Goal: Information Seeking & Learning: Learn about a topic

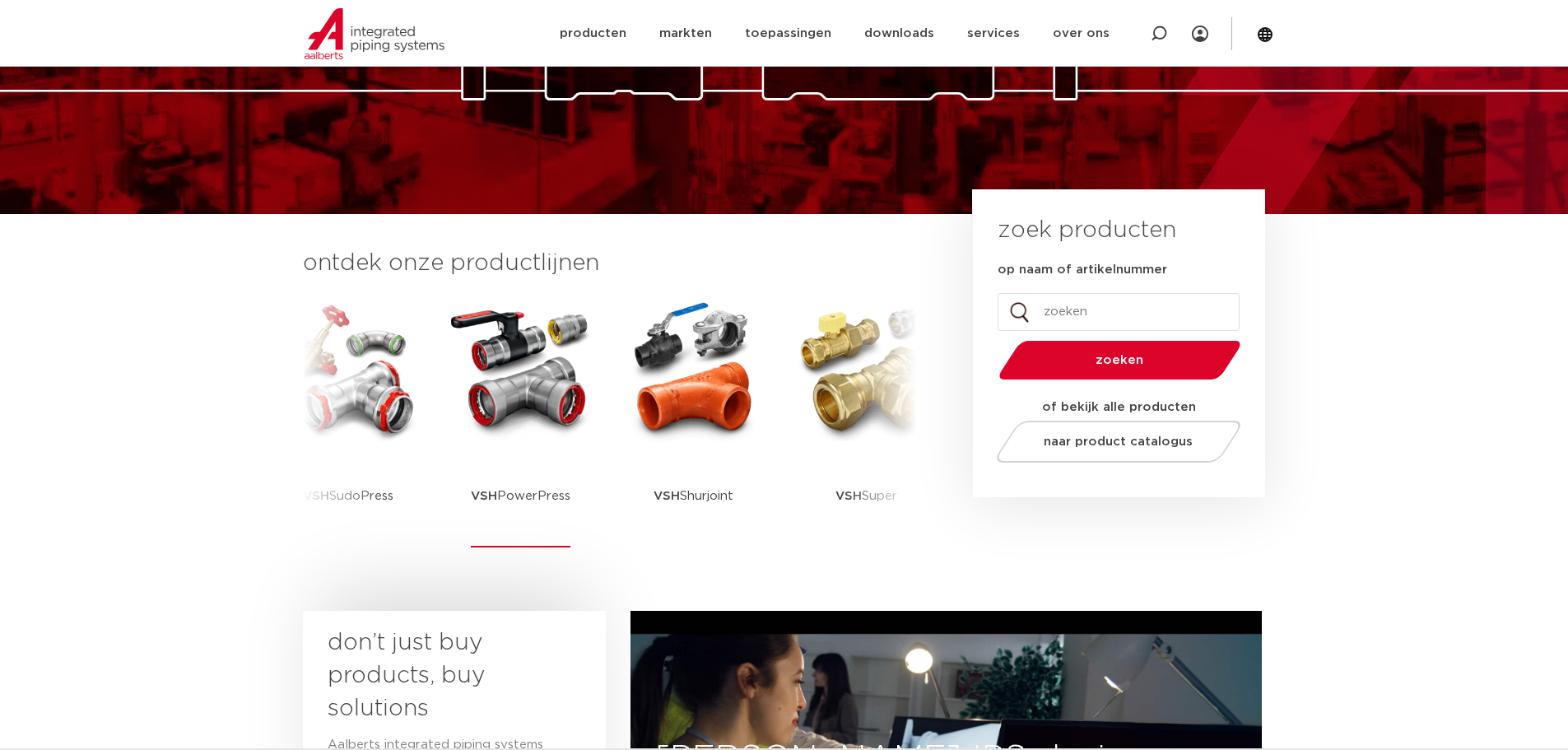
click at [532, 383] on img at bounding box center [520, 370] width 148 height 148
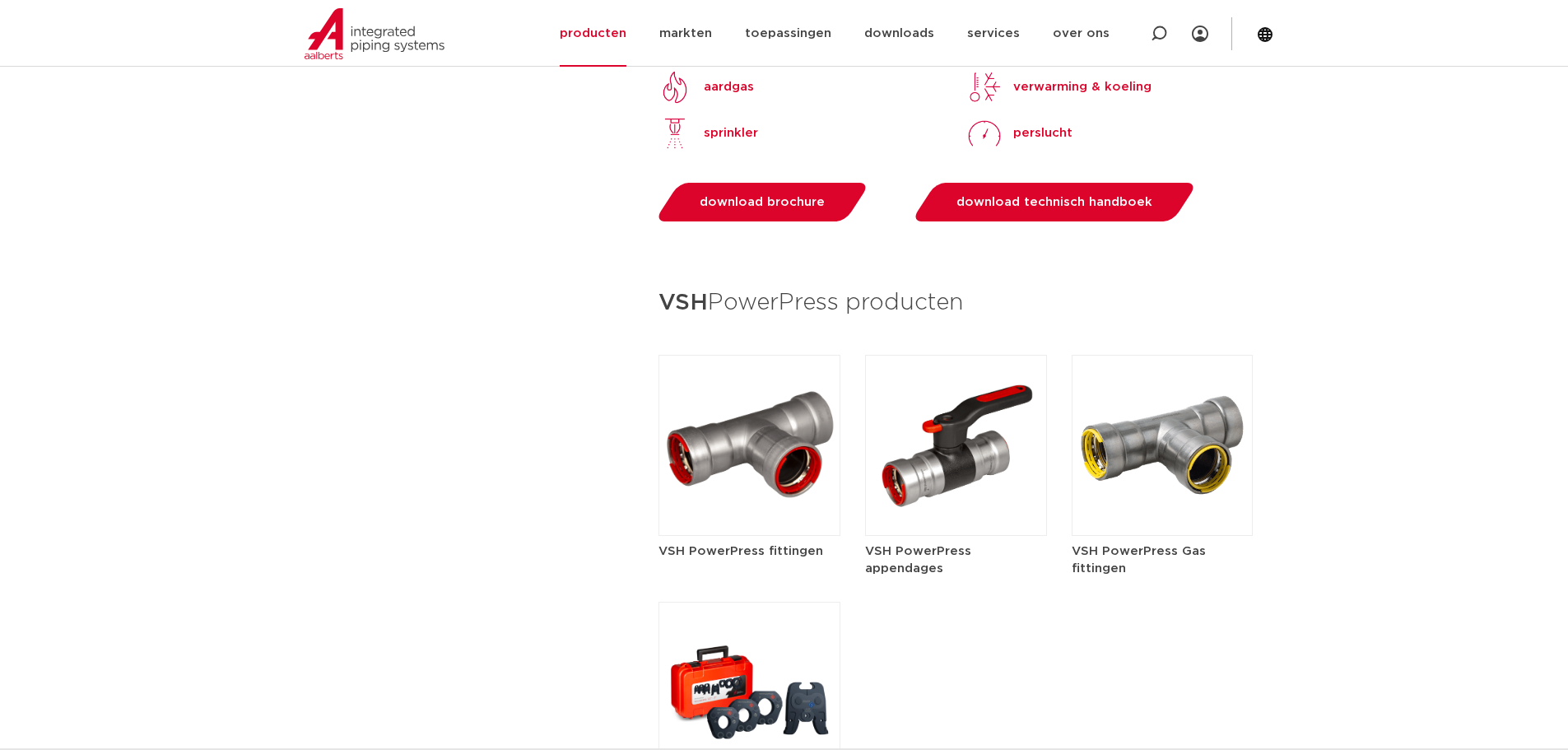
scroll to position [1976, 0]
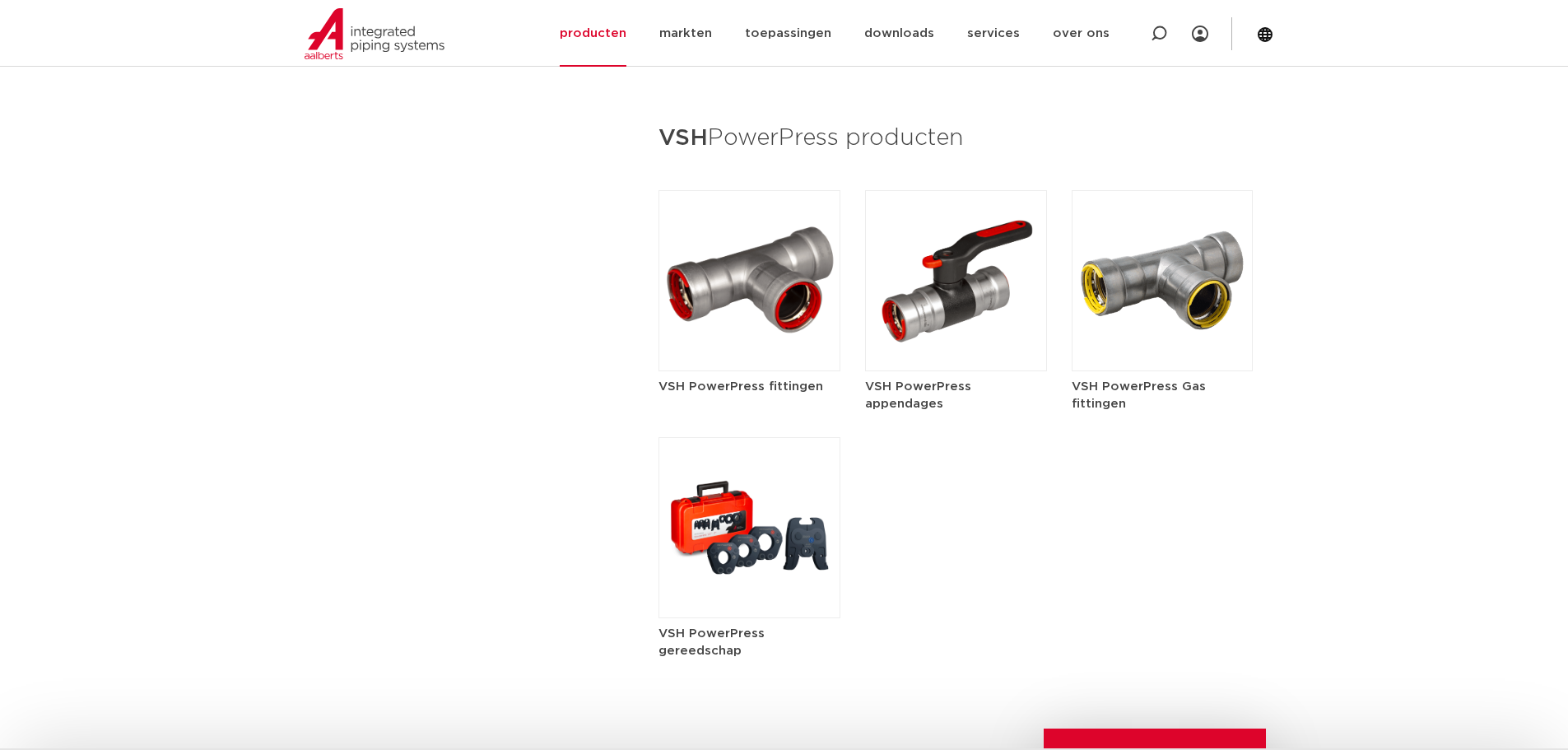
click at [781, 519] on img at bounding box center [750, 527] width 182 height 181
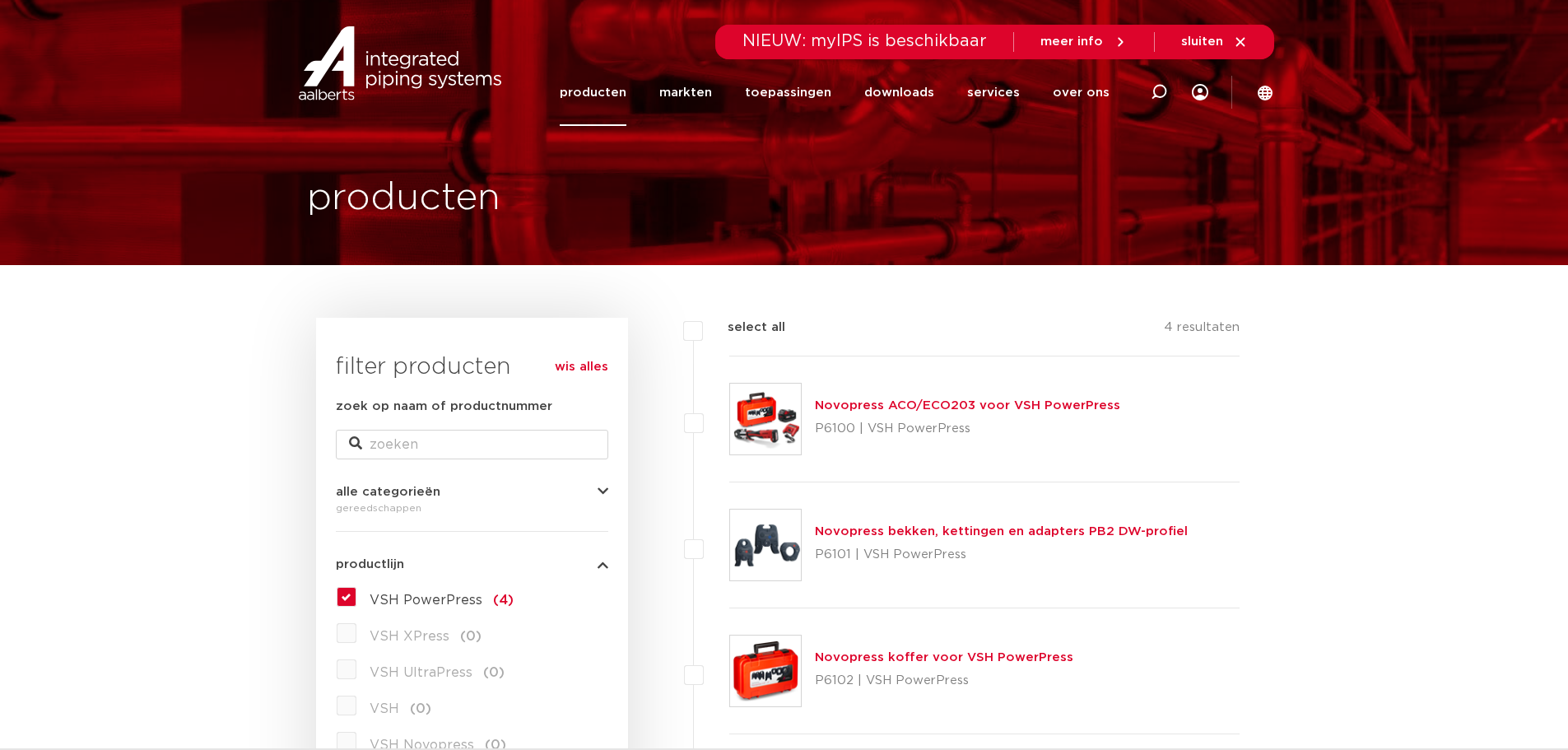
click at [926, 532] on link "Novopress bekken, kettingen en adapters PB2 DW-profiel" at bounding box center [1000, 531] width 372 height 13
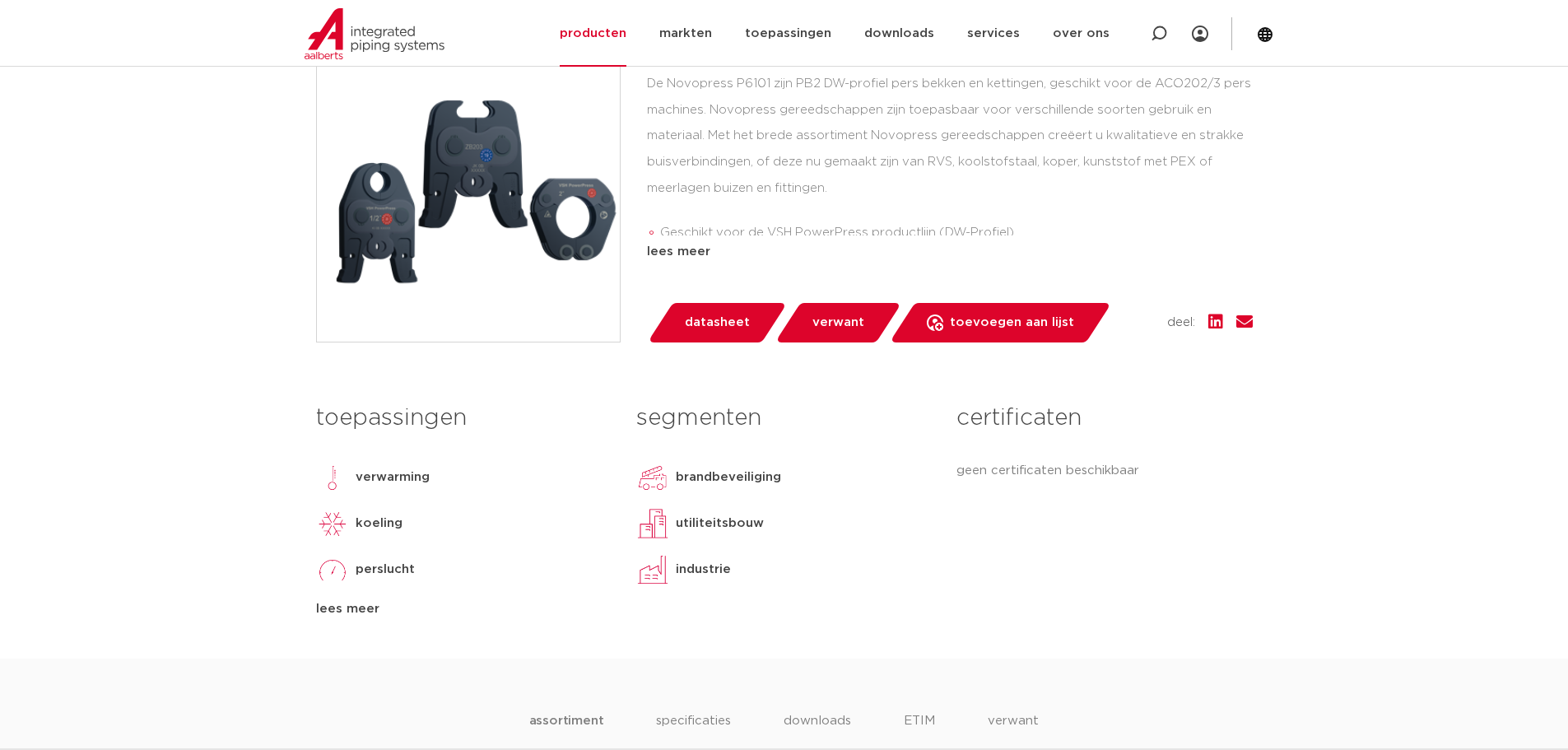
scroll to position [165, 0]
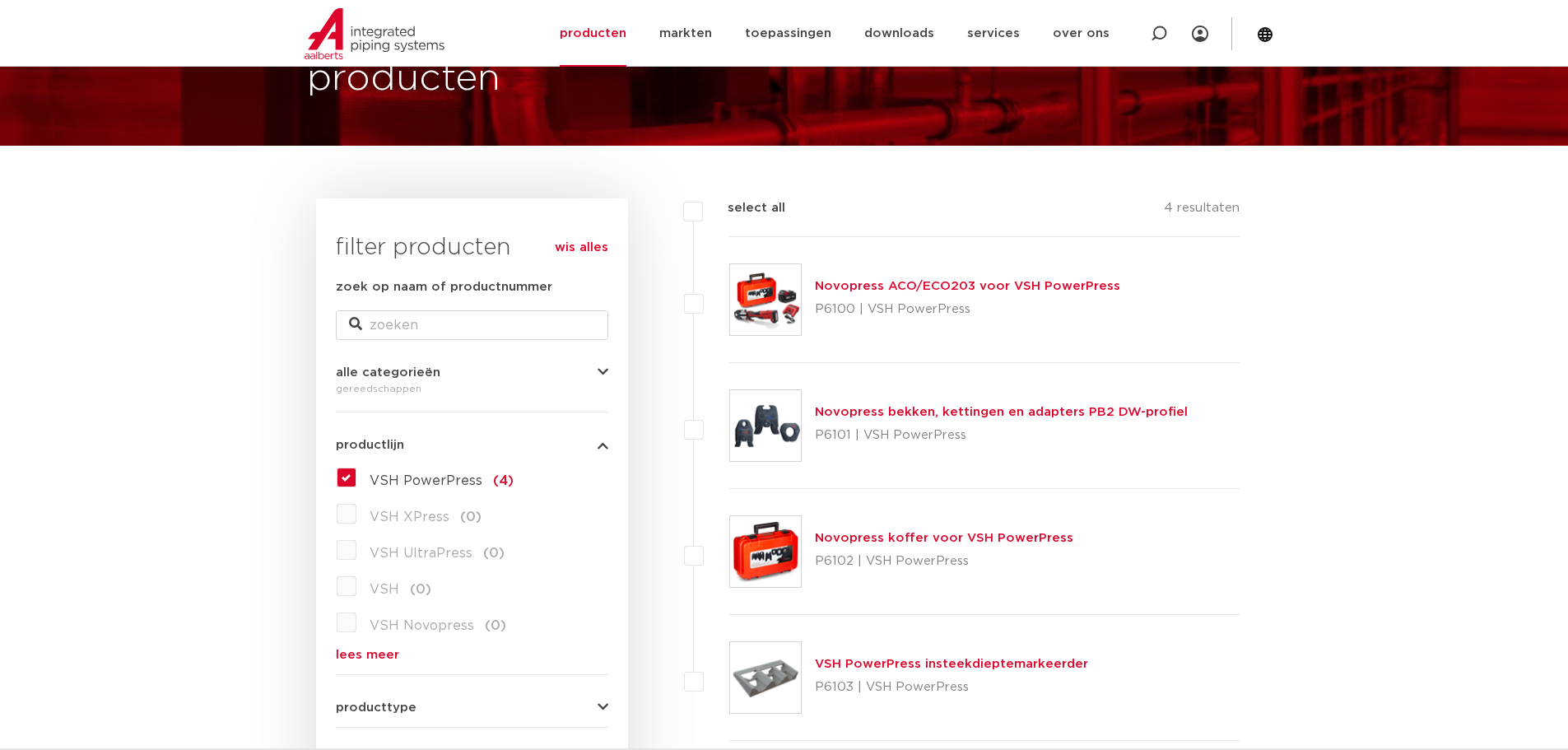
scroll to position [329, 0]
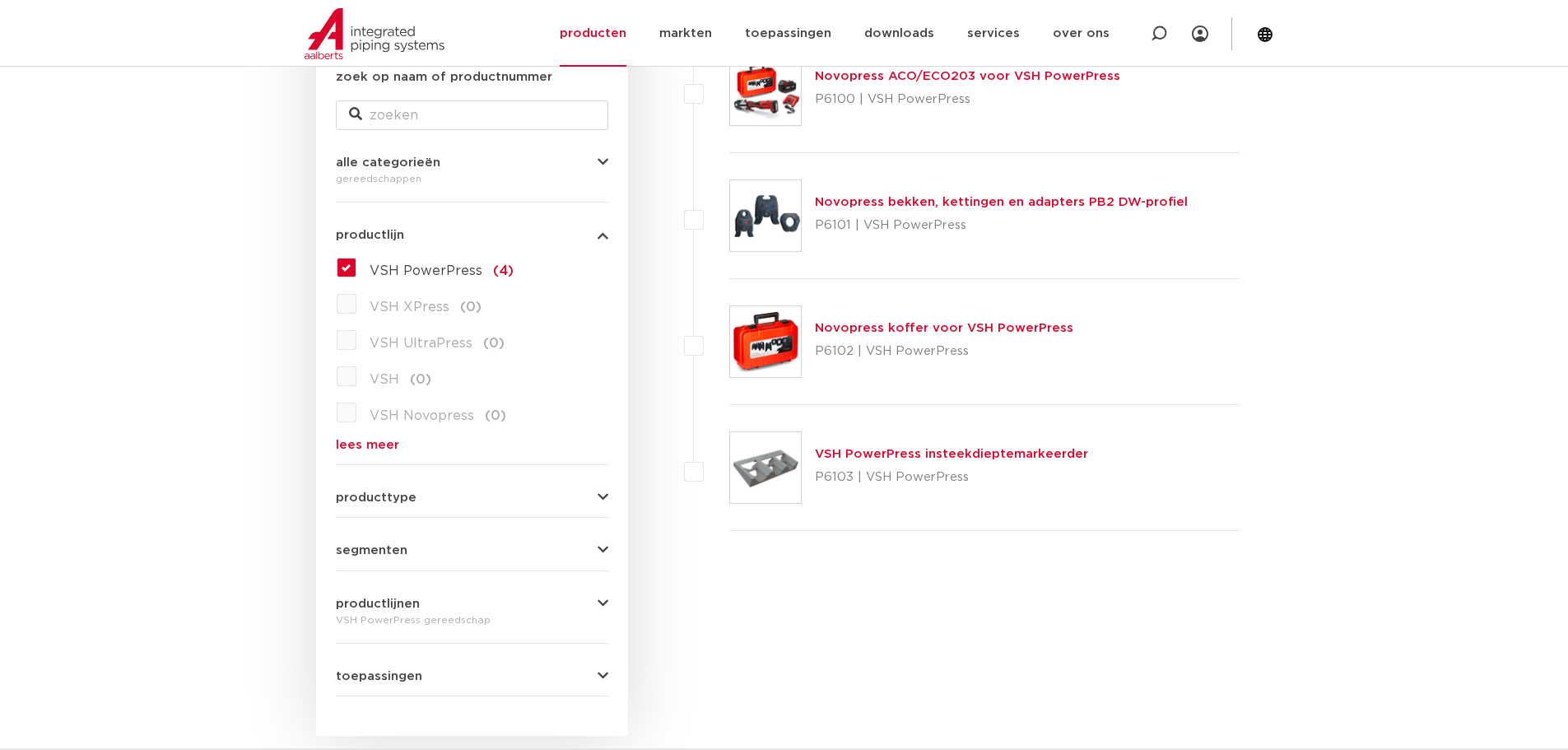
click at [902, 332] on link "Novopress koffer voor VSH PowerPress" at bounding box center [943, 328] width 258 height 13
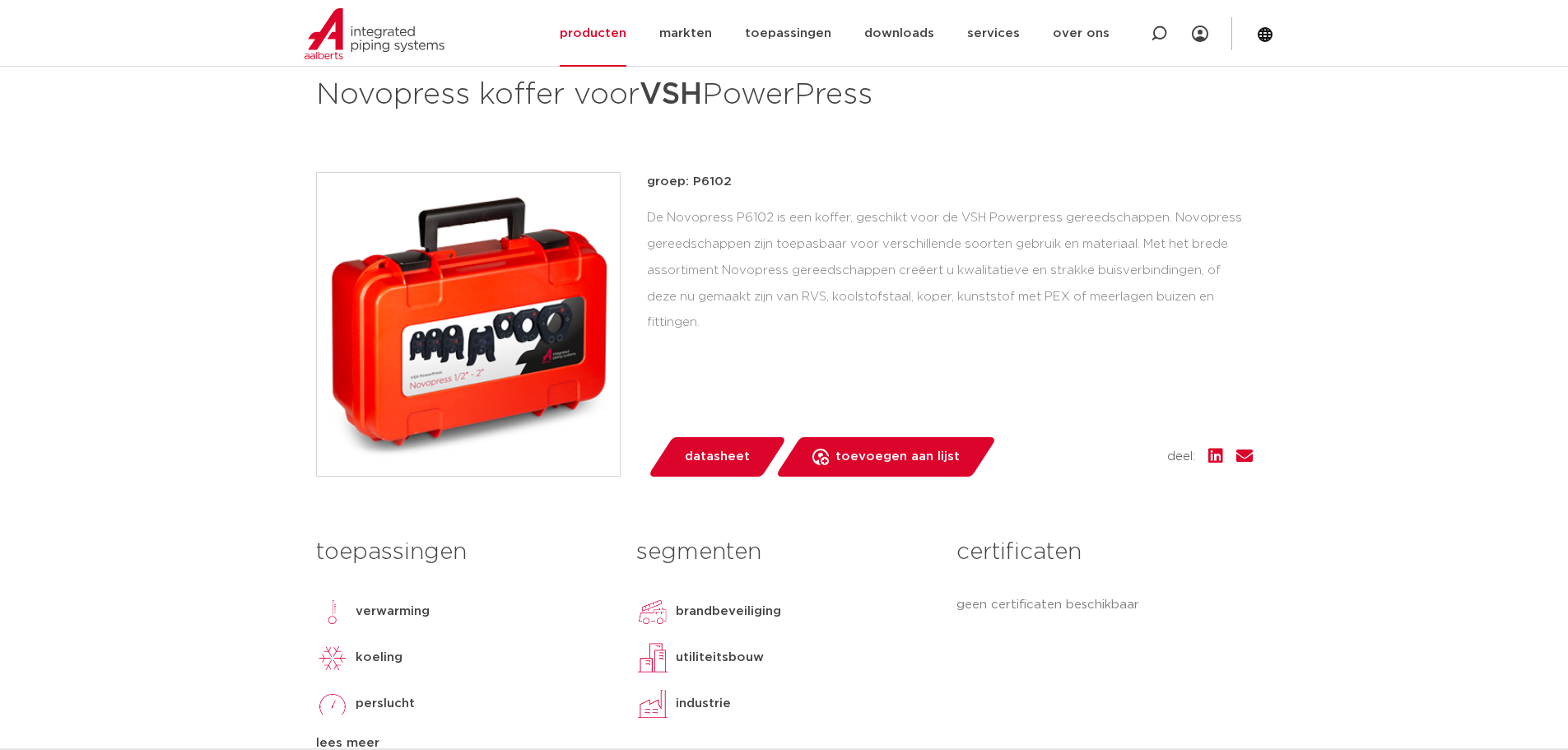
scroll to position [247, 0]
drag, startPoint x: 692, startPoint y: 185, endPoint x: 731, endPoint y: 180, distance: 39.3
click at [731, 180] on p "groep: P6102" at bounding box center [950, 183] width 606 height 19
copy p "P6102"
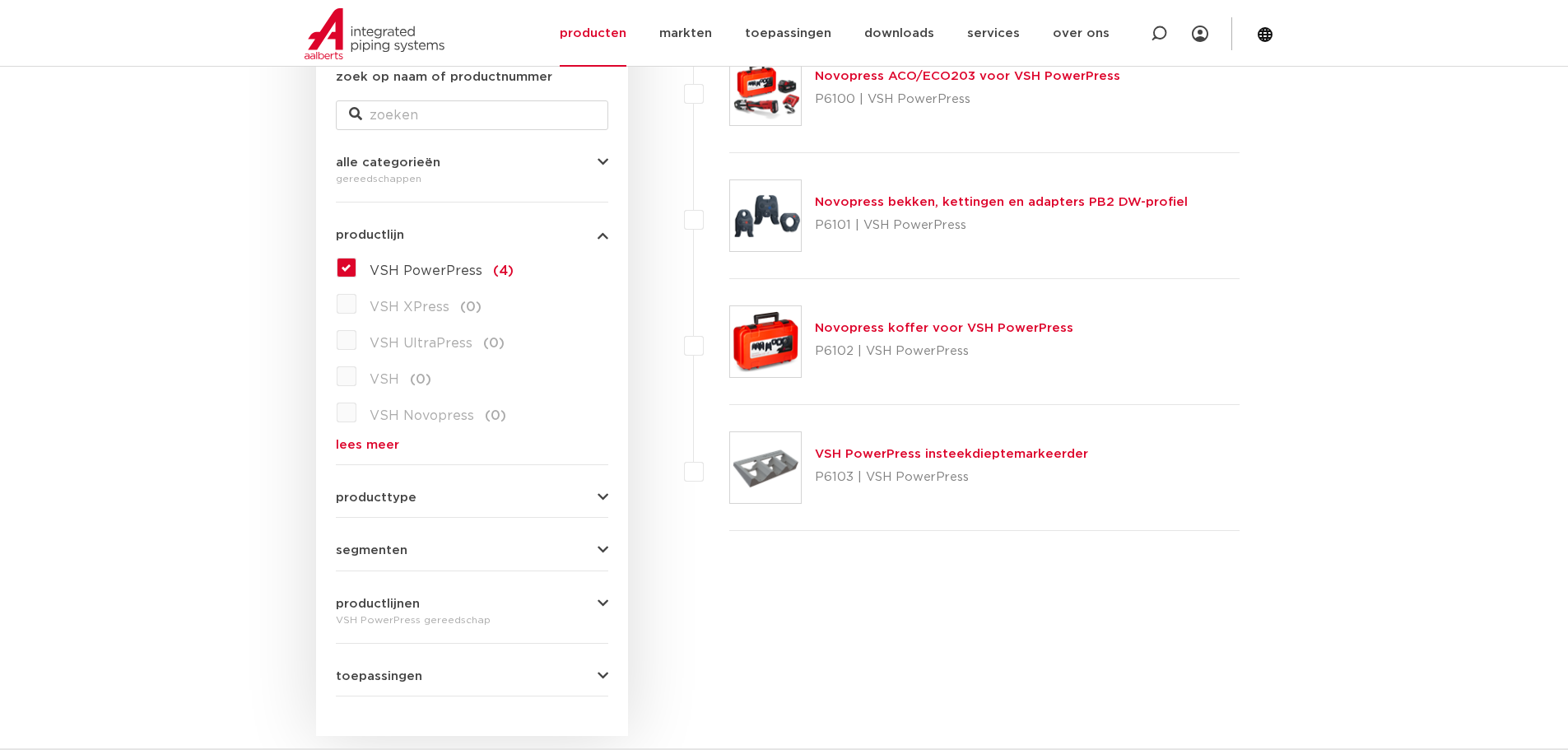
click at [870, 194] on div "Novopress bekken, kettingen en adapters PB2 DW-profiel P6101 | VSH PowerPress" at bounding box center [1000, 216] width 372 height 46
click at [870, 199] on link "Novopress bekken, kettingen en adapters PB2 DW-profiel" at bounding box center [1000, 201] width 372 height 13
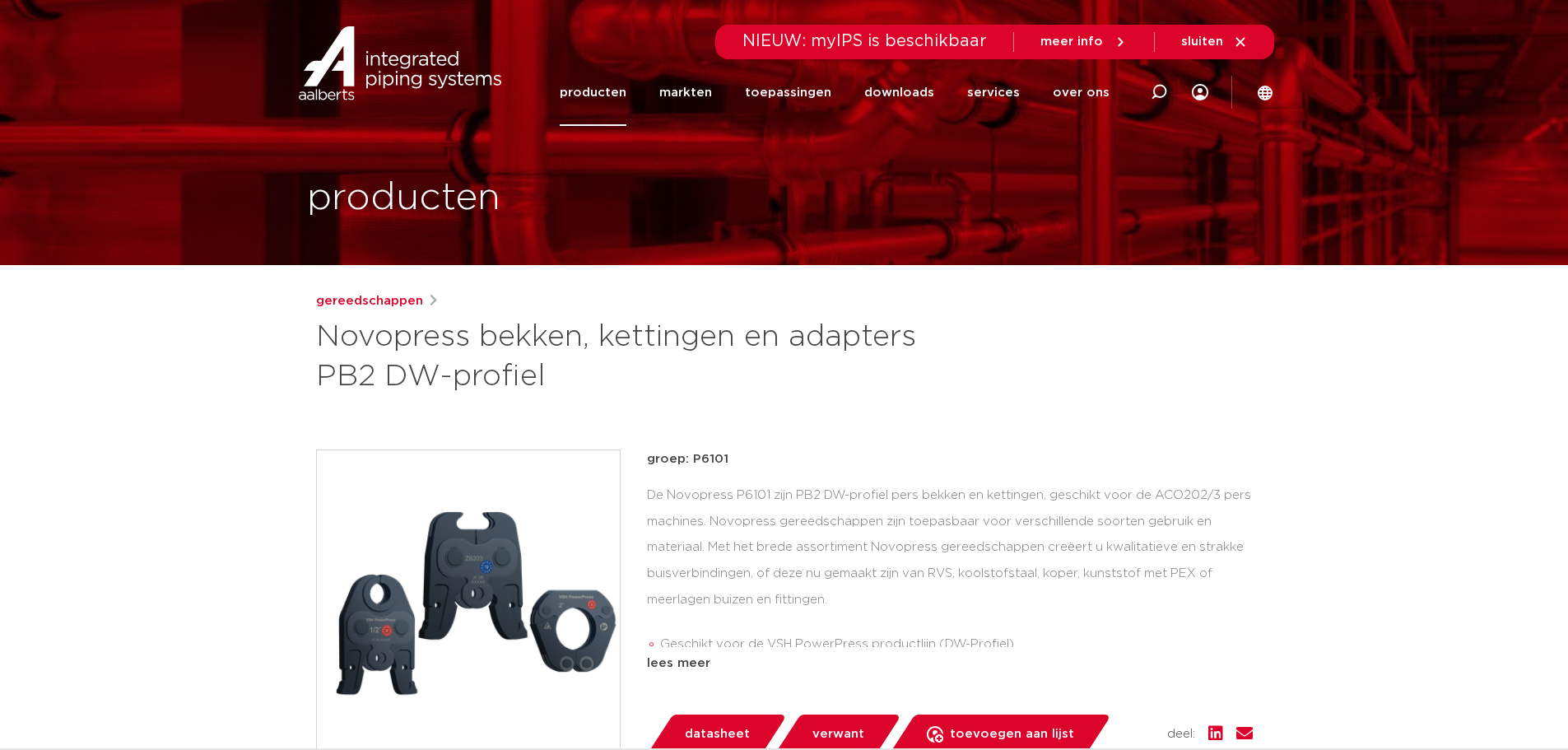
drag, startPoint x: 688, startPoint y: 463, endPoint x: 727, endPoint y: 461, distance: 39.1
click at [727, 461] on p "groep: P6101" at bounding box center [950, 459] width 606 height 19
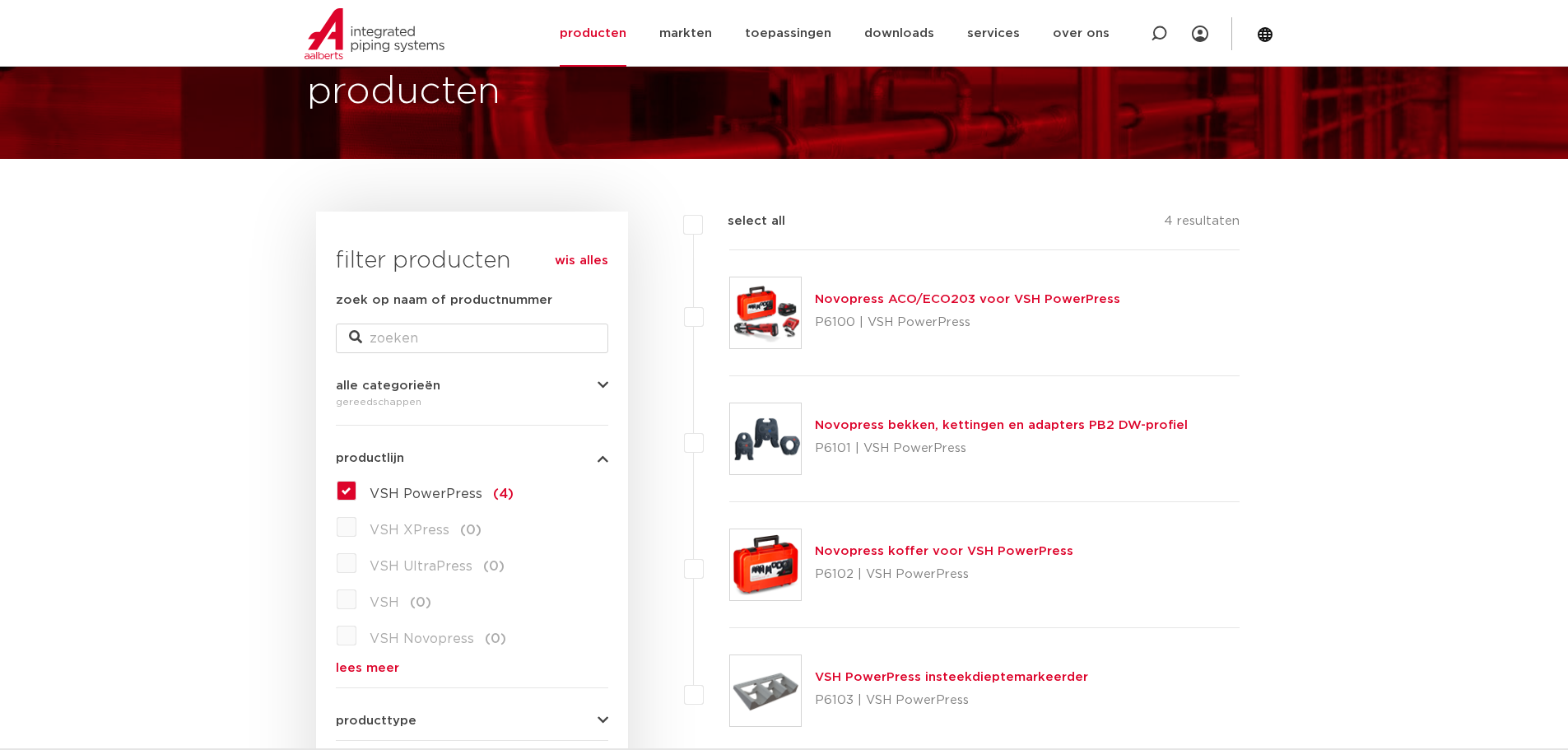
scroll to position [82, 0]
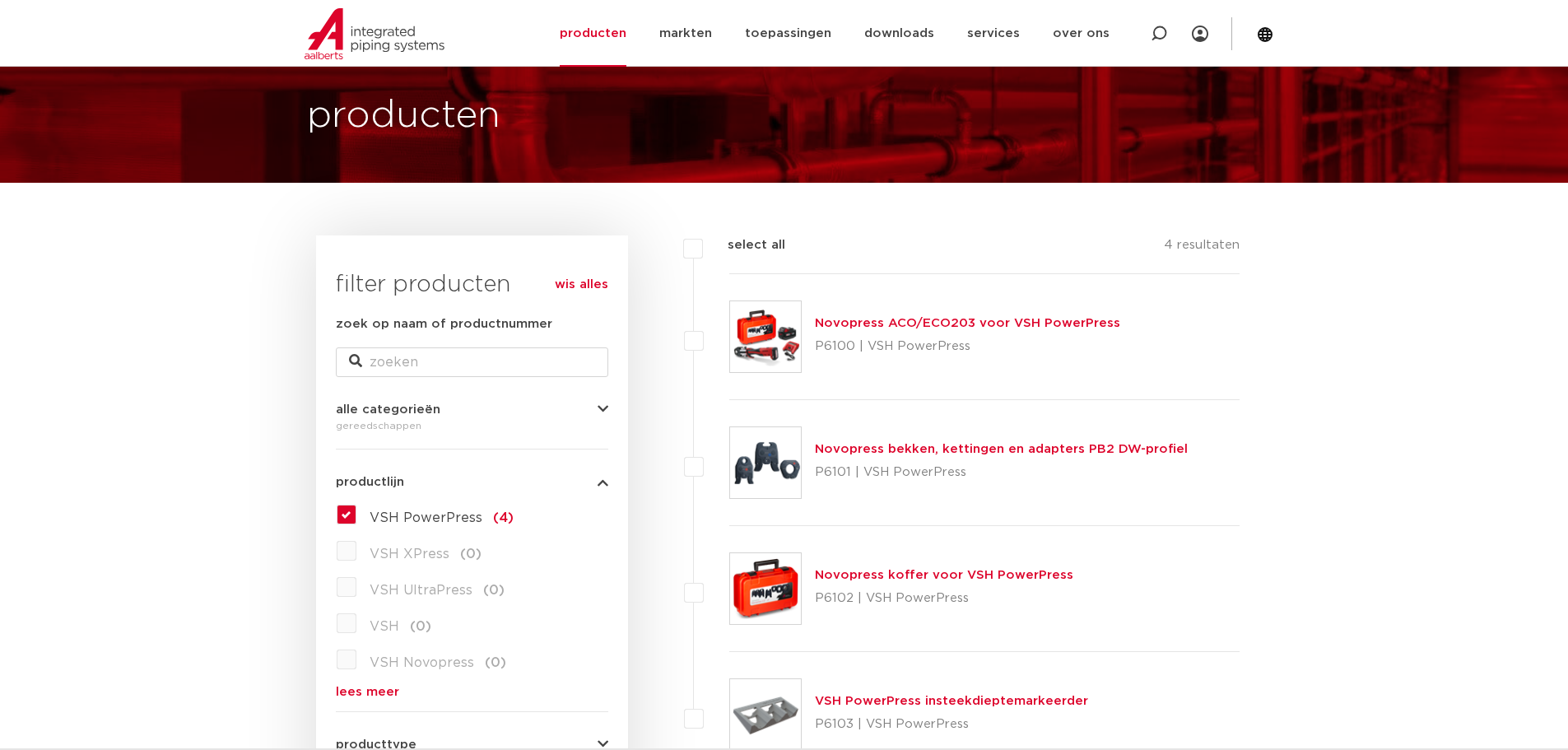
click at [934, 322] on link "Novopress ACO/ECO203 voor VSH PowerPress" at bounding box center [967, 323] width 306 height 13
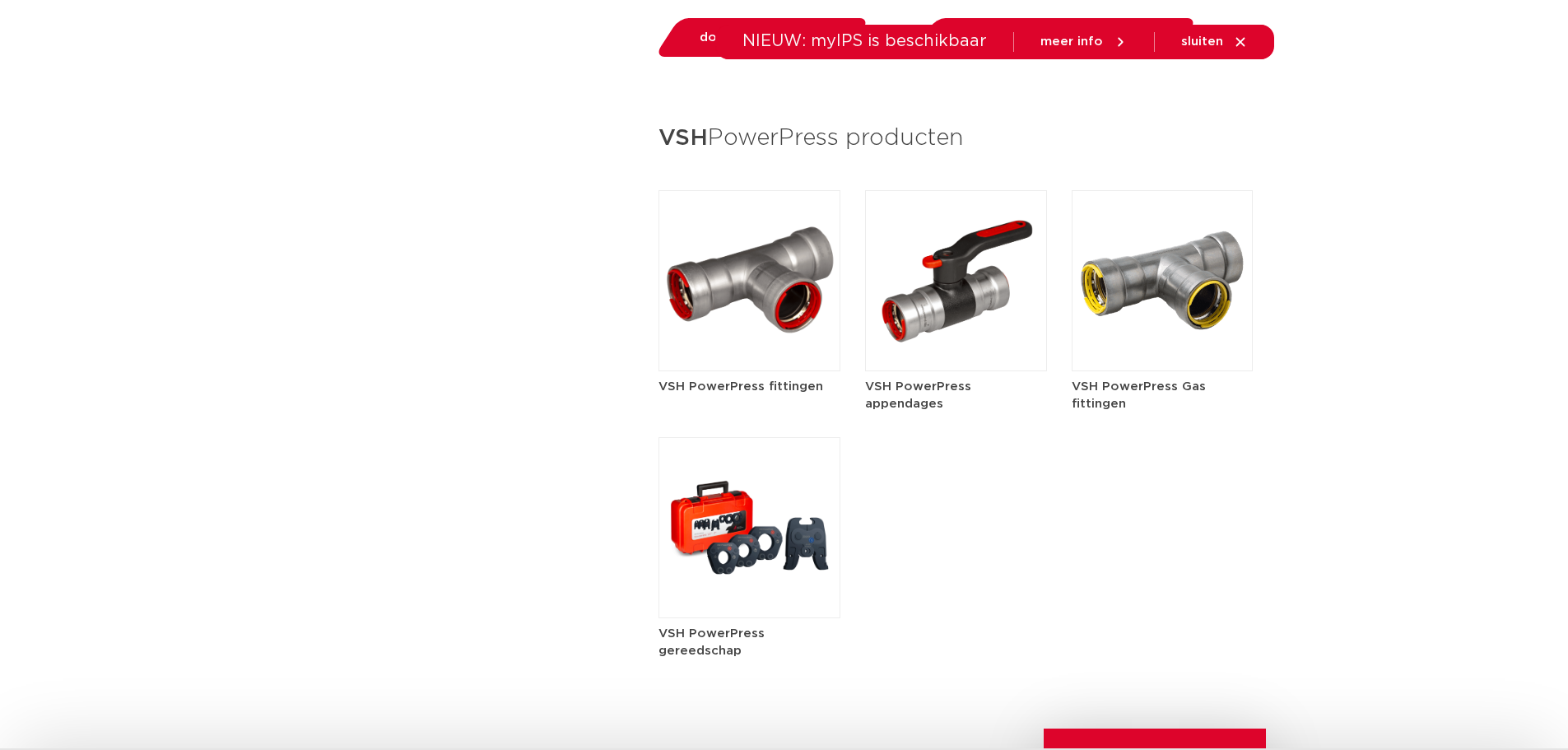
click at [786, 309] on img at bounding box center [750, 281] width 182 height 181
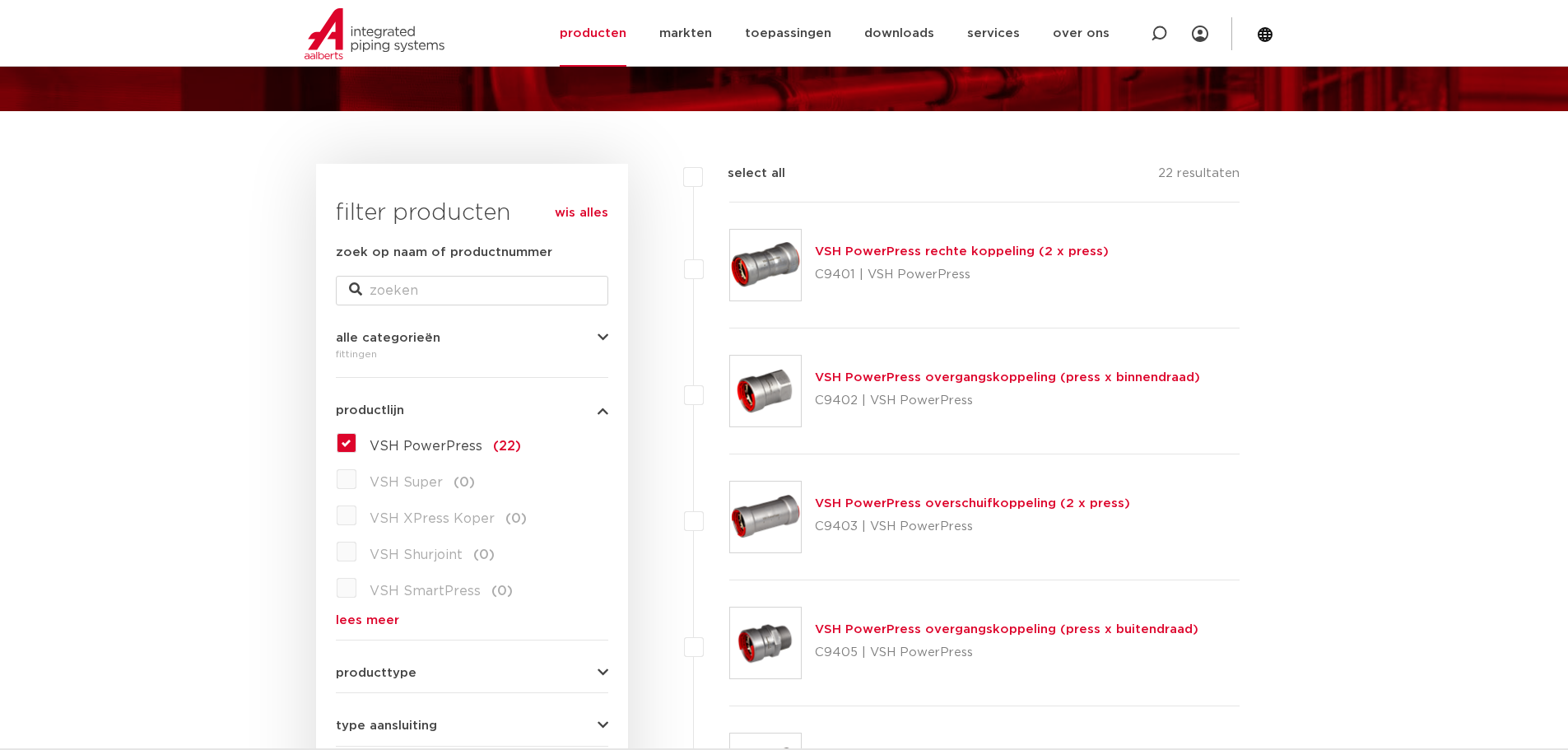
scroll to position [247, 0]
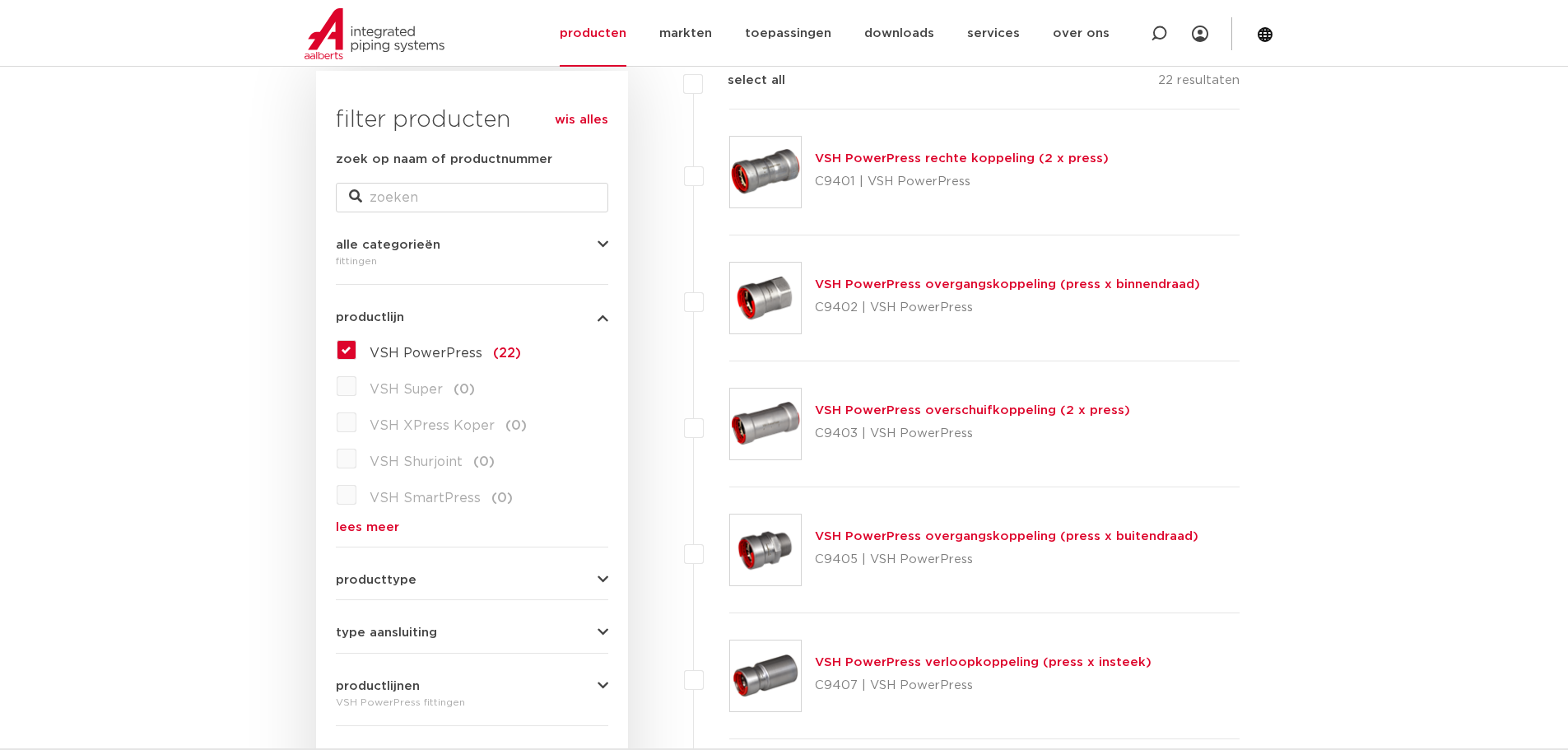
click at [775, 169] on img at bounding box center [765, 171] width 71 height 71
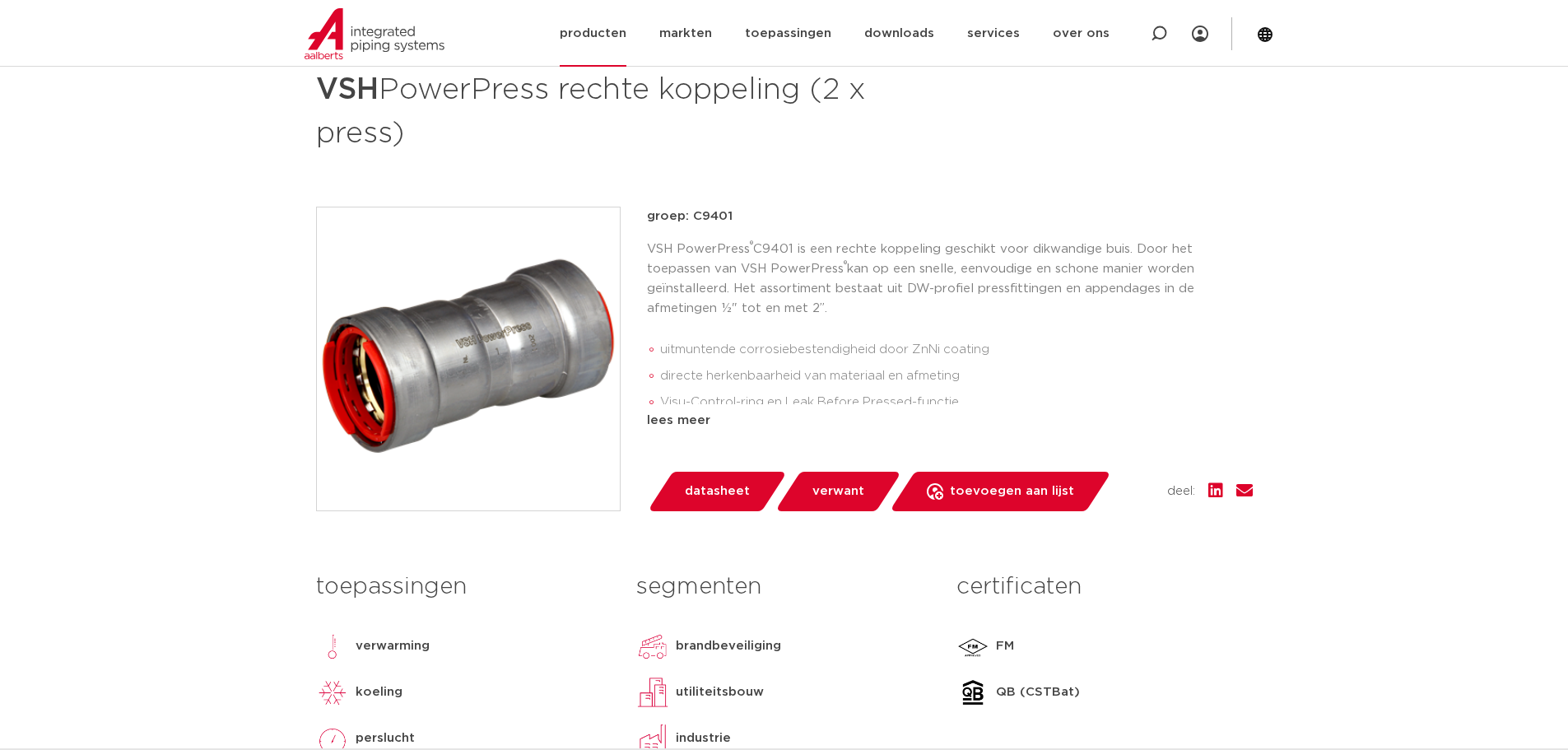
scroll to position [247, 0]
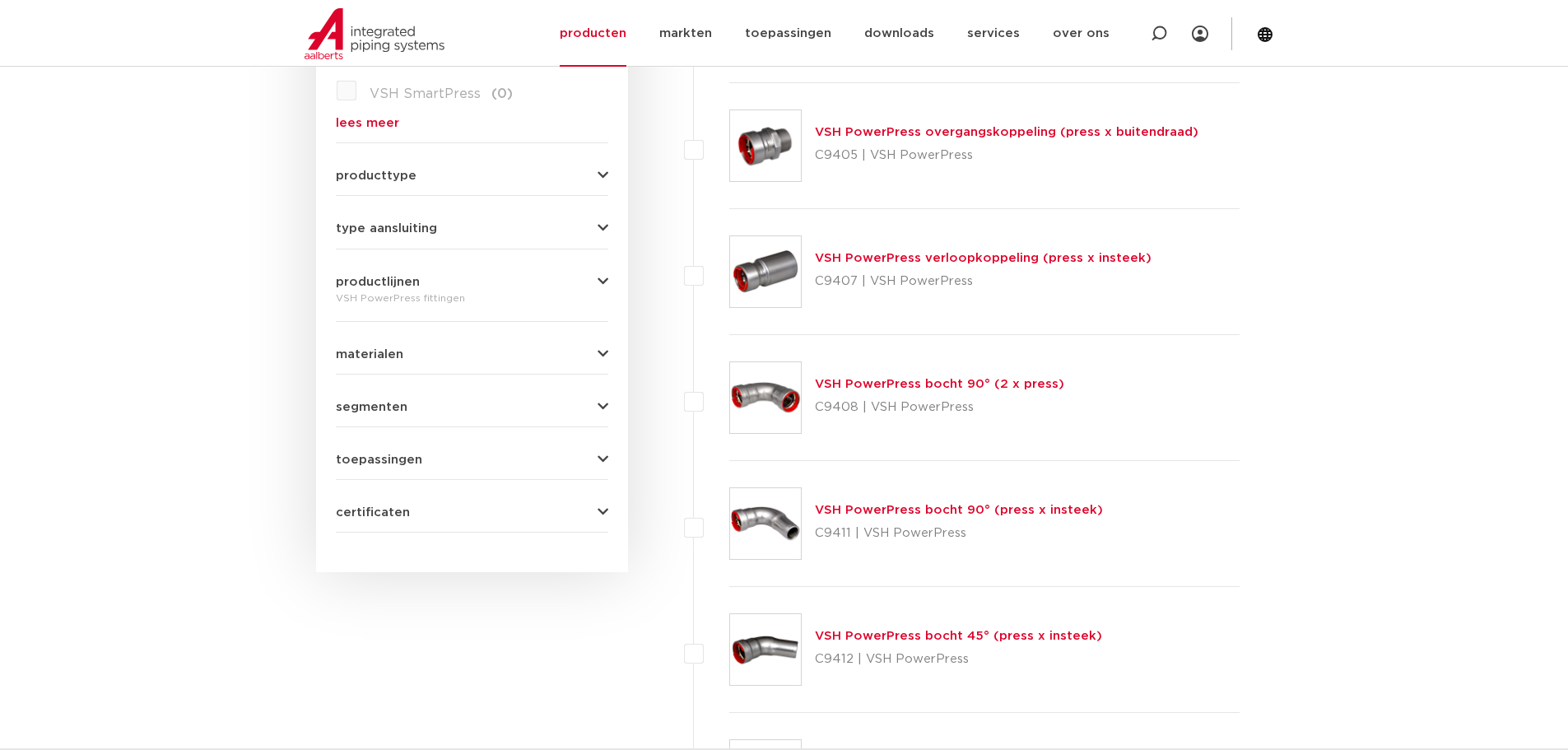
scroll to position [659, 0]
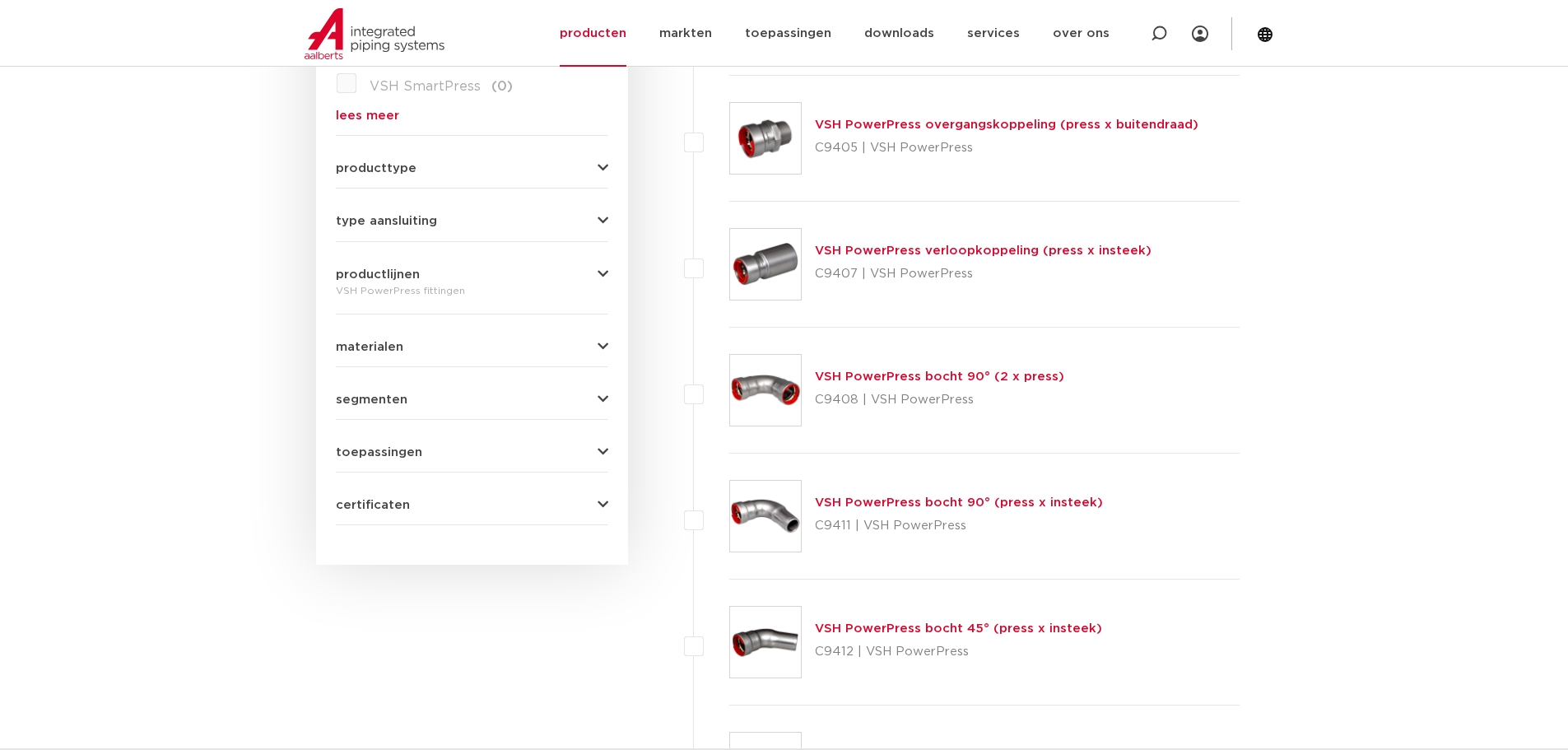
click at [777, 266] on img at bounding box center [765, 264] width 71 height 71
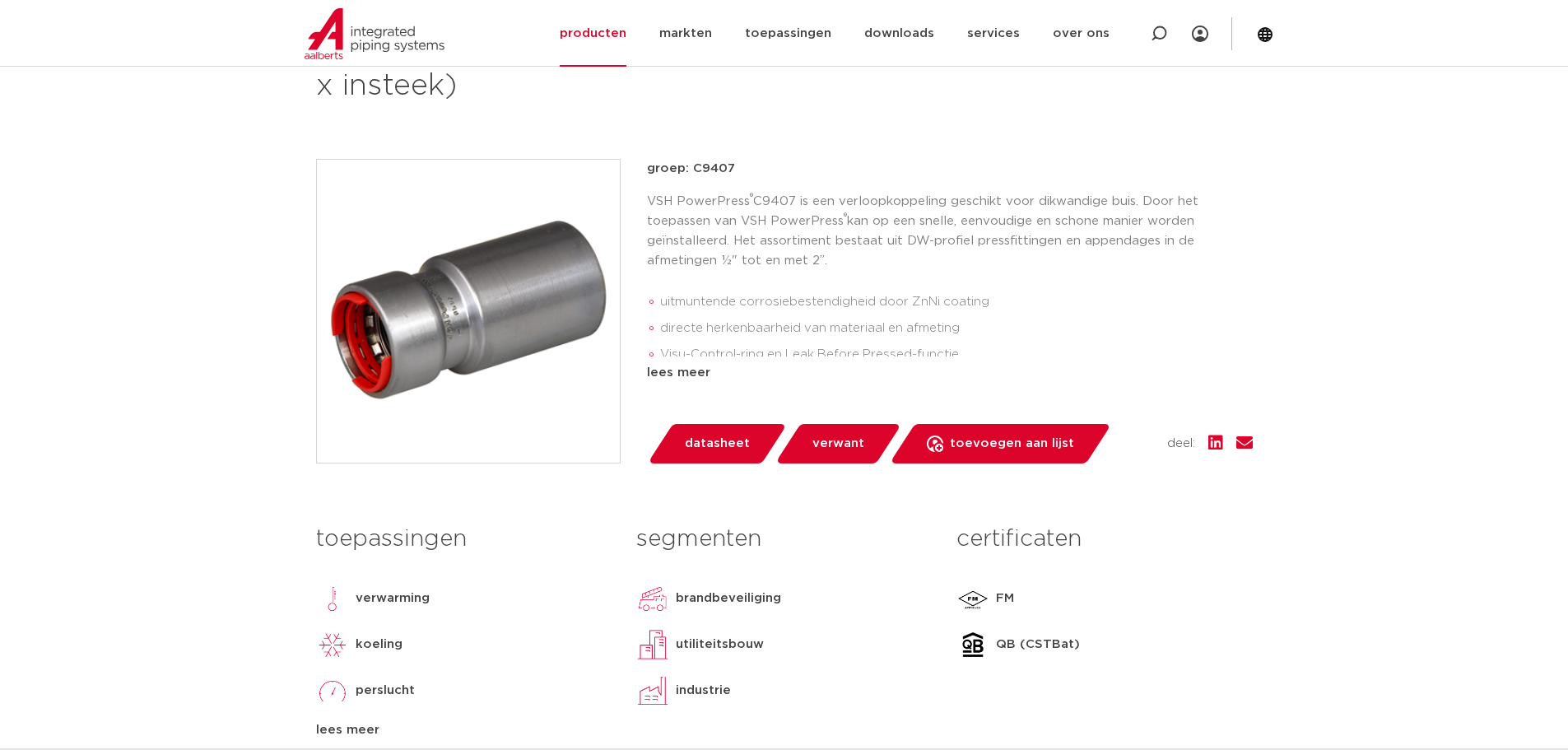
scroll to position [329, 0]
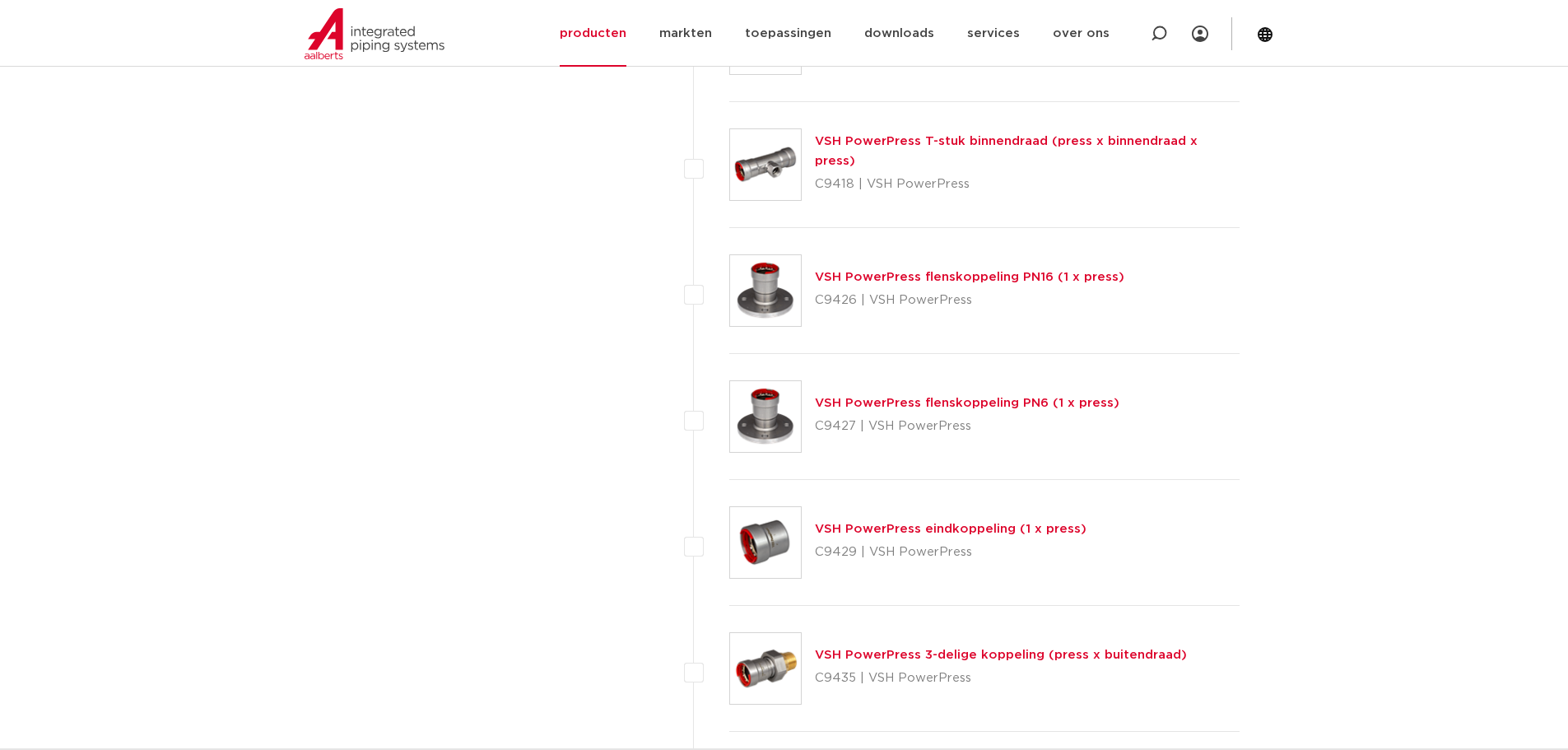
scroll to position [1646, 0]
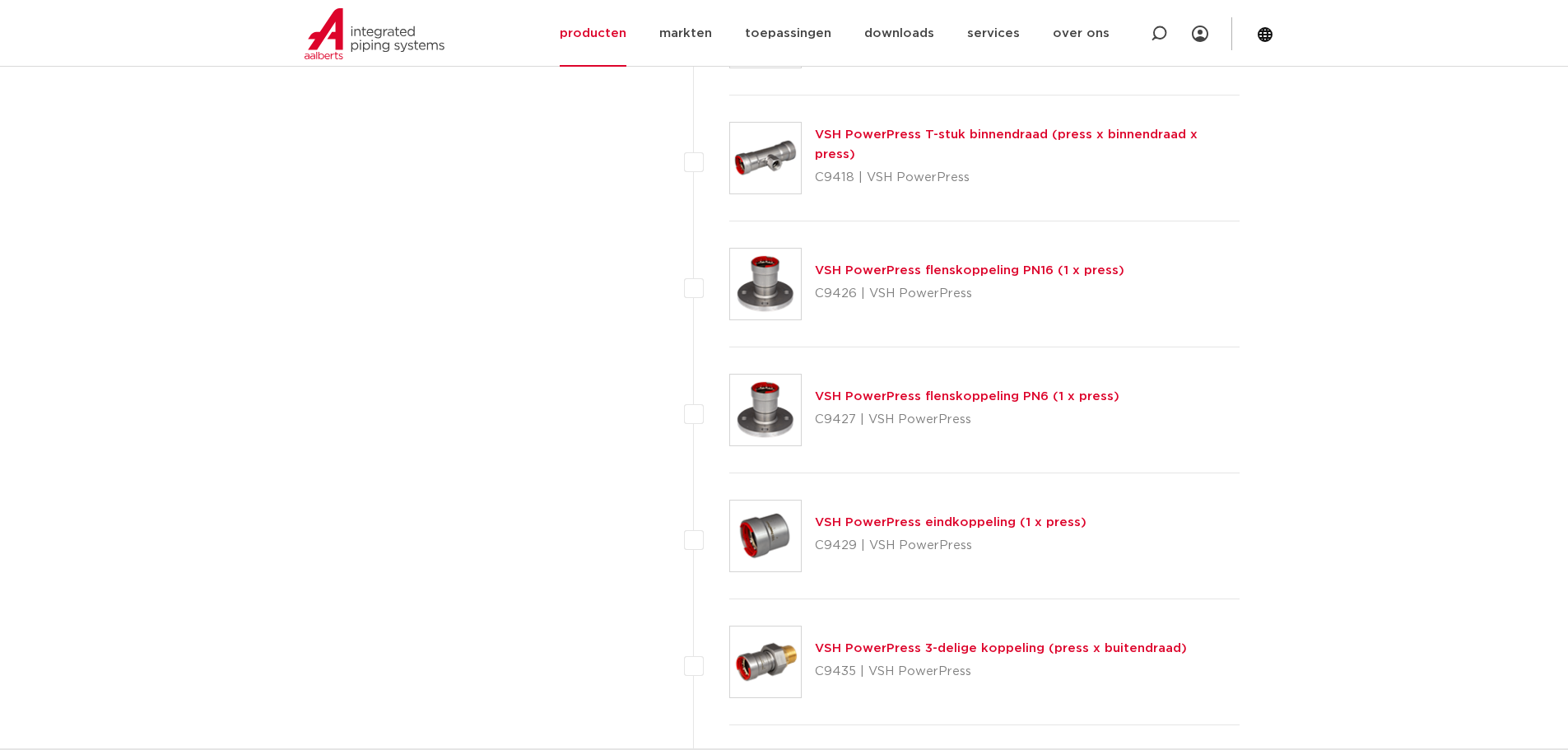
click at [755, 285] on img at bounding box center [765, 284] width 71 height 71
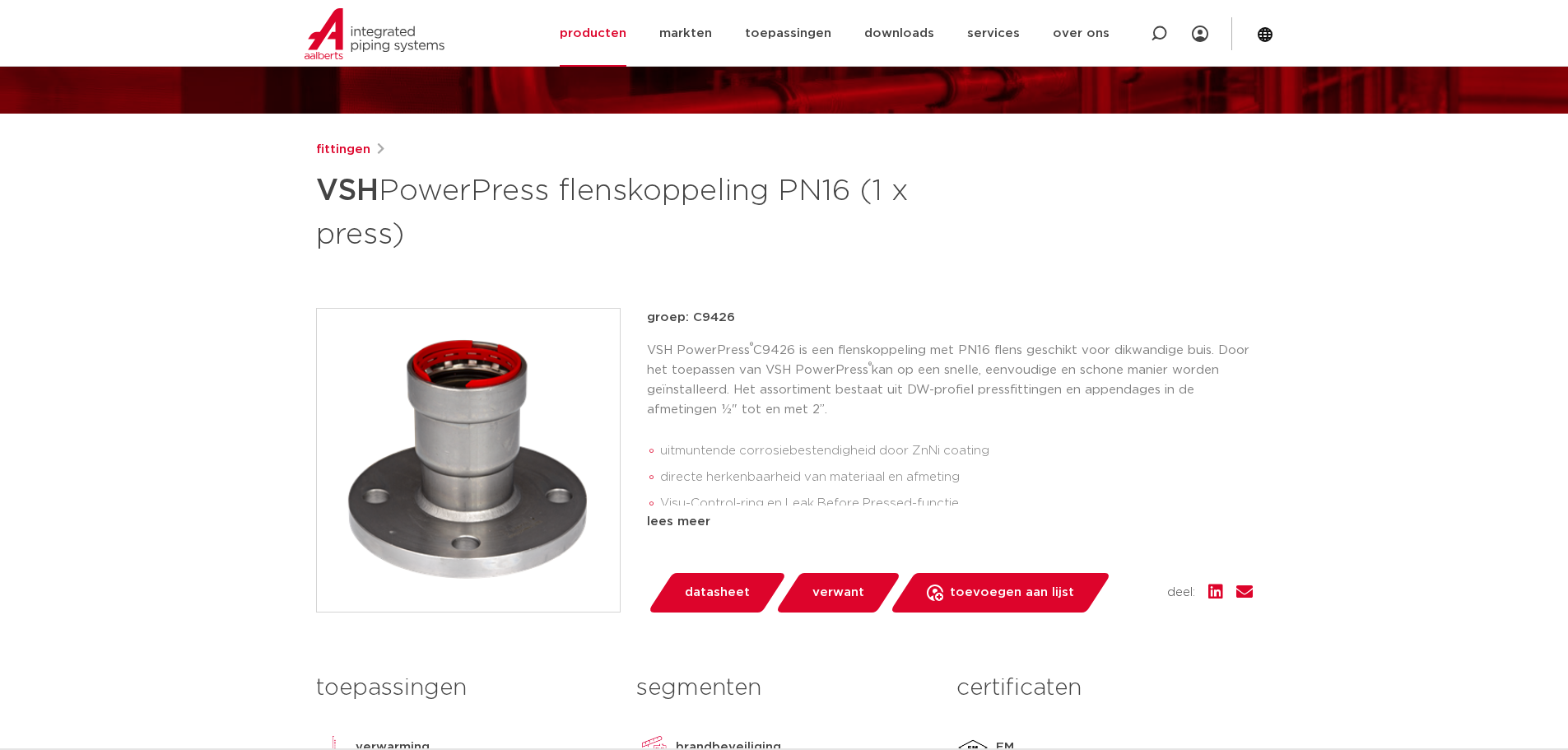
scroll to position [411, 0]
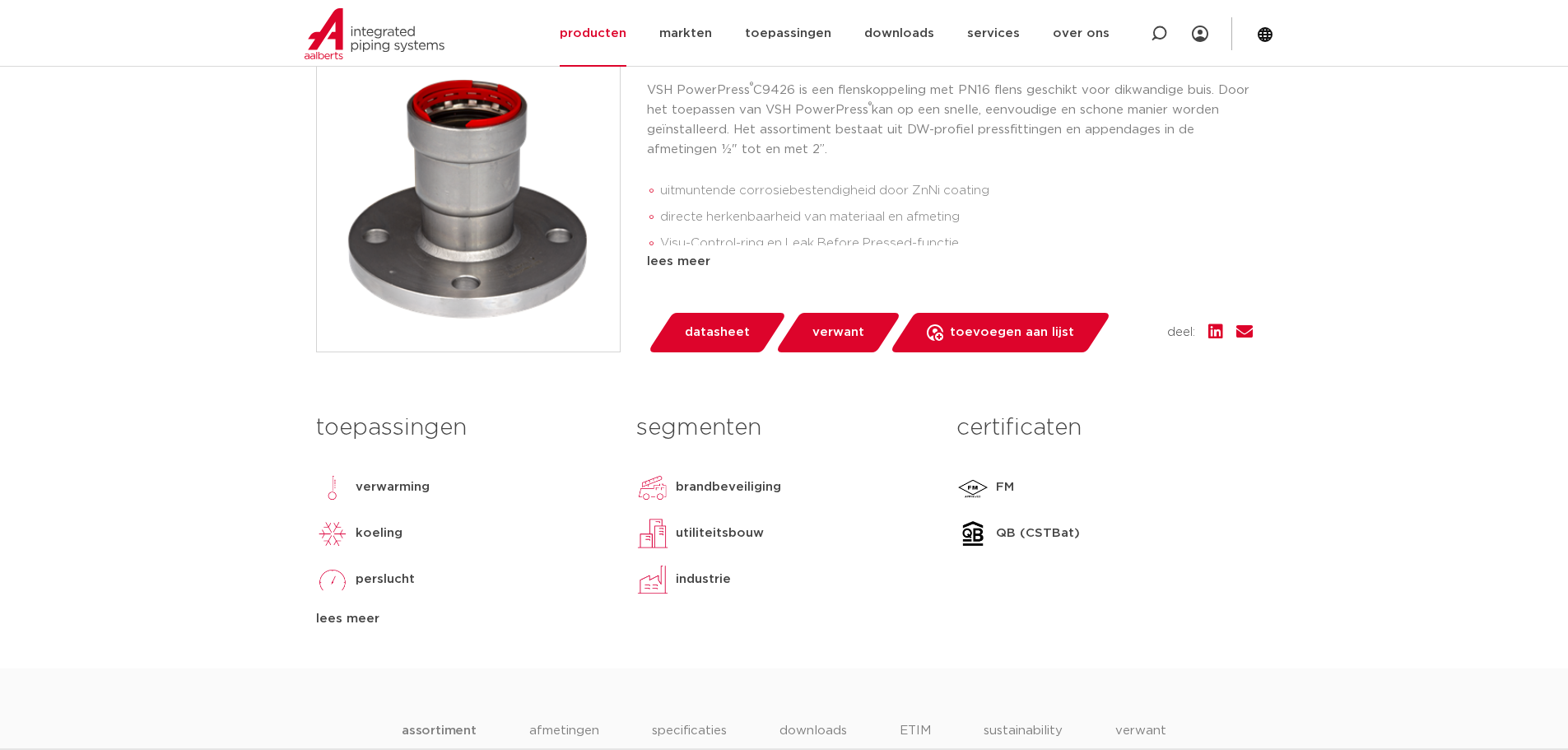
drag, startPoint x: 826, startPoint y: 143, endPoint x: 800, endPoint y: 150, distance: 26.9
click at [800, 150] on p "VSH PowerPress ® C9426 is een flenskoppeling met PN16 flens geschikt voor dikwa…" at bounding box center [950, 120] width 606 height 79
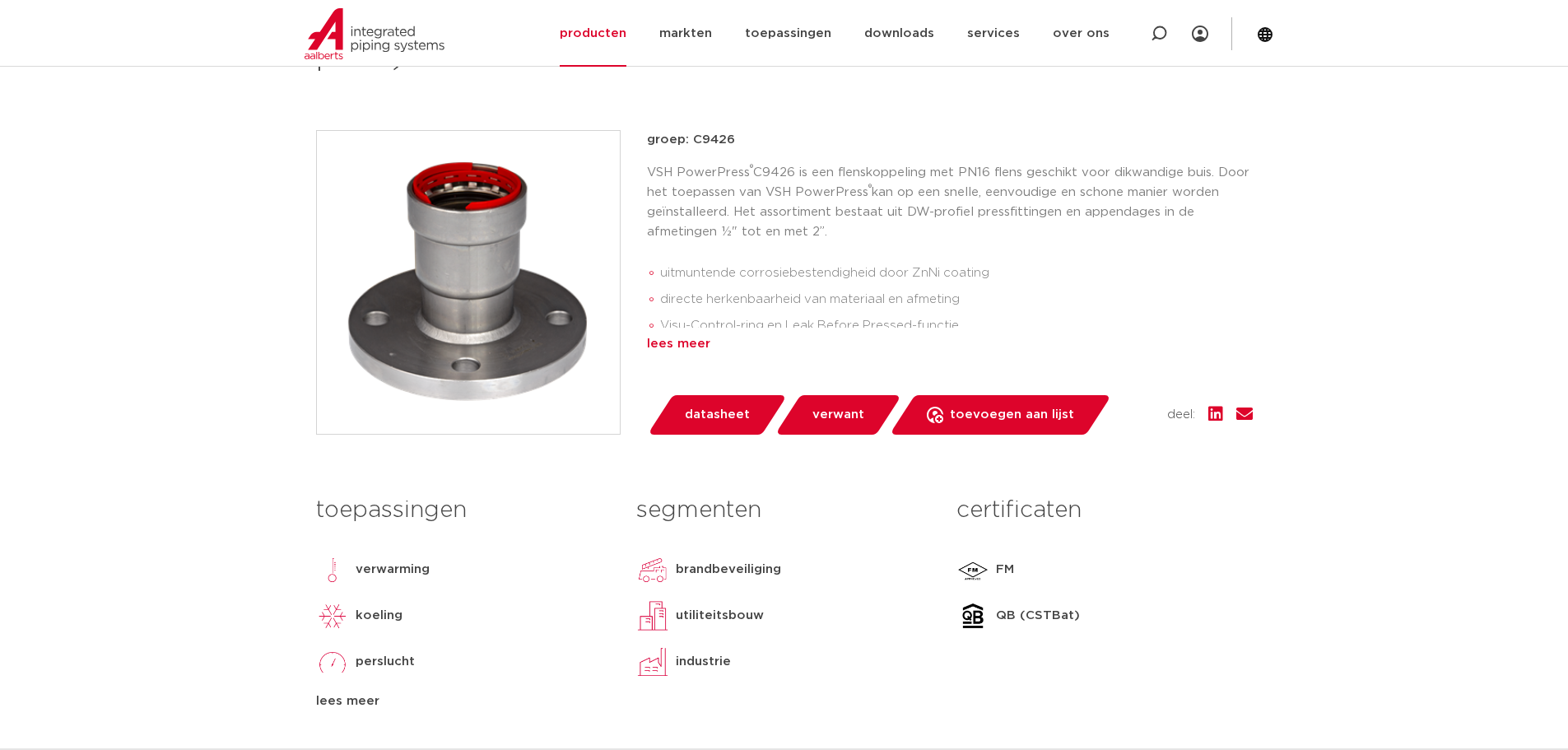
click at [684, 342] on div "lees meer" at bounding box center [950, 344] width 606 height 19
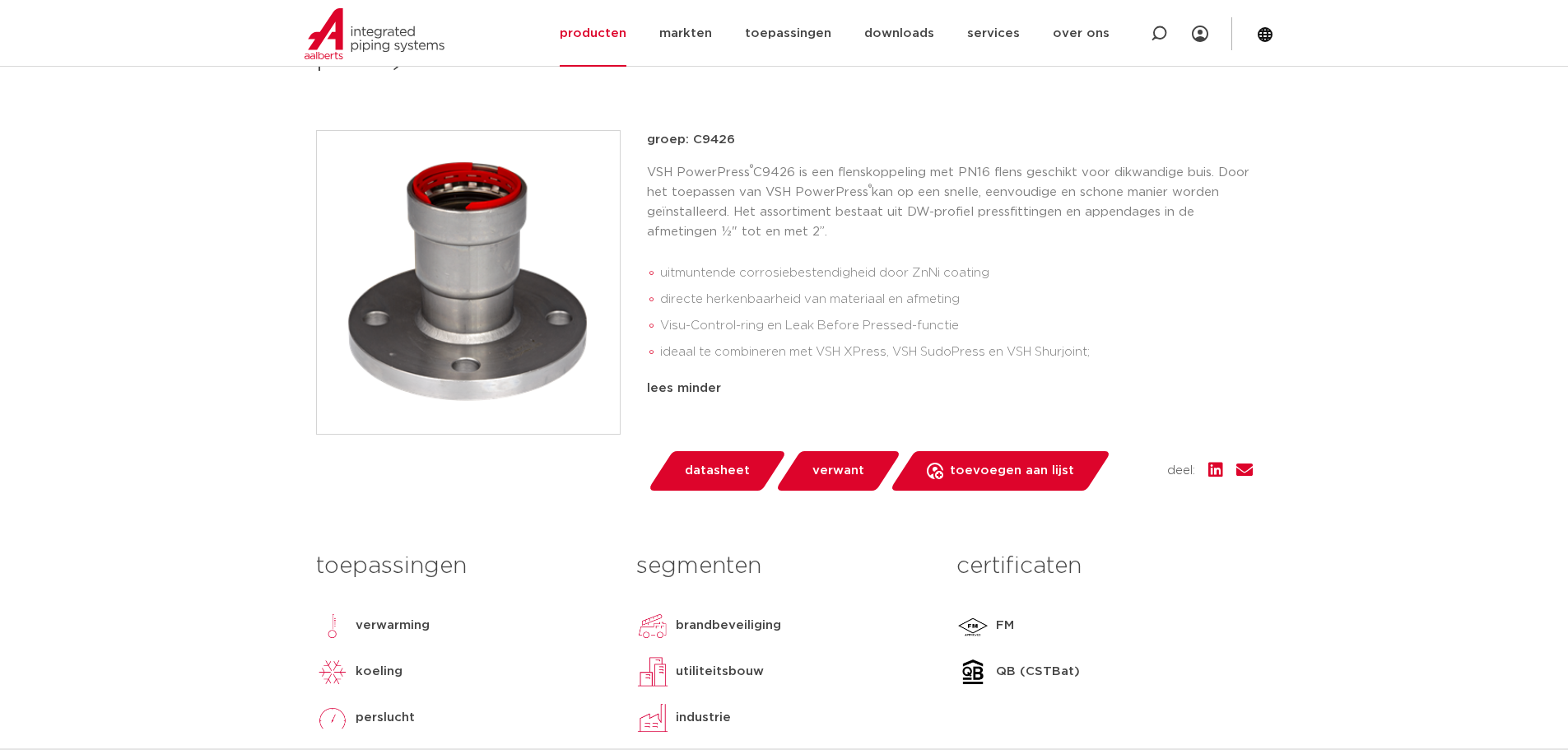
drag, startPoint x: 824, startPoint y: 229, endPoint x: 795, endPoint y: 230, distance: 29.0
click at [795, 230] on p "VSH PowerPress ® C9426 is een flenskoppeling met PN16 flens geschikt voor dikwa…" at bounding box center [950, 202] width 606 height 79
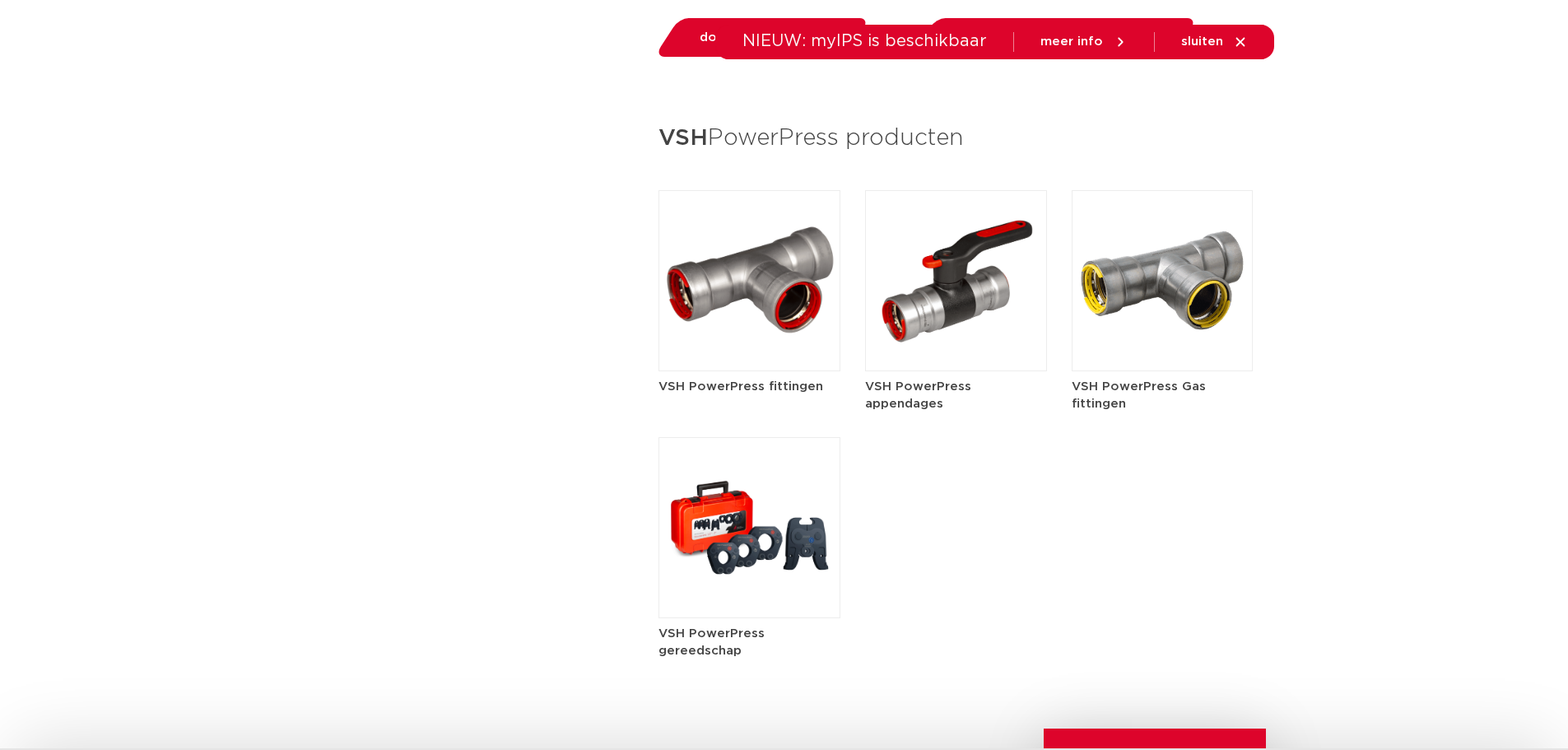
click at [754, 553] on img at bounding box center [750, 527] width 182 height 181
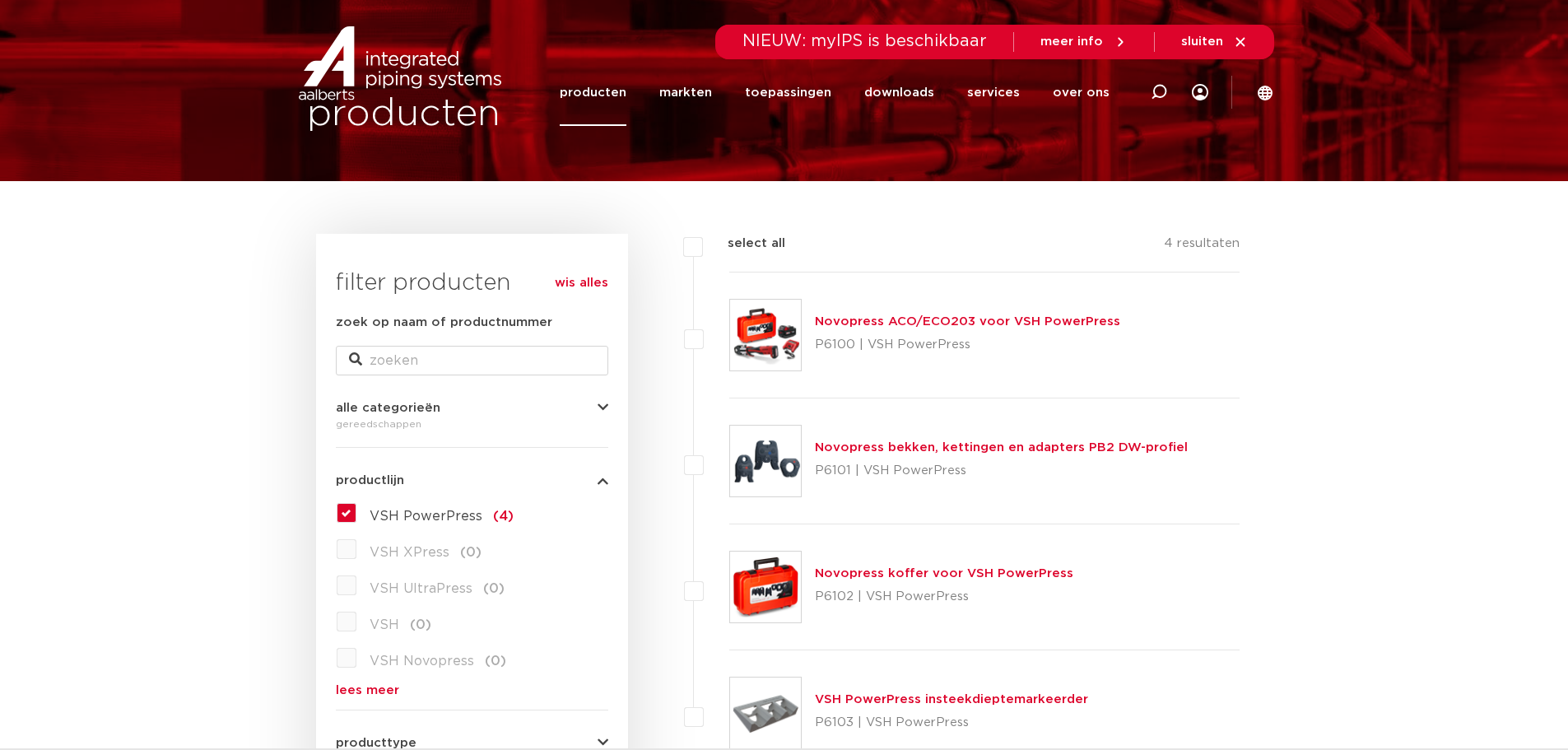
scroll to position [165, 0]
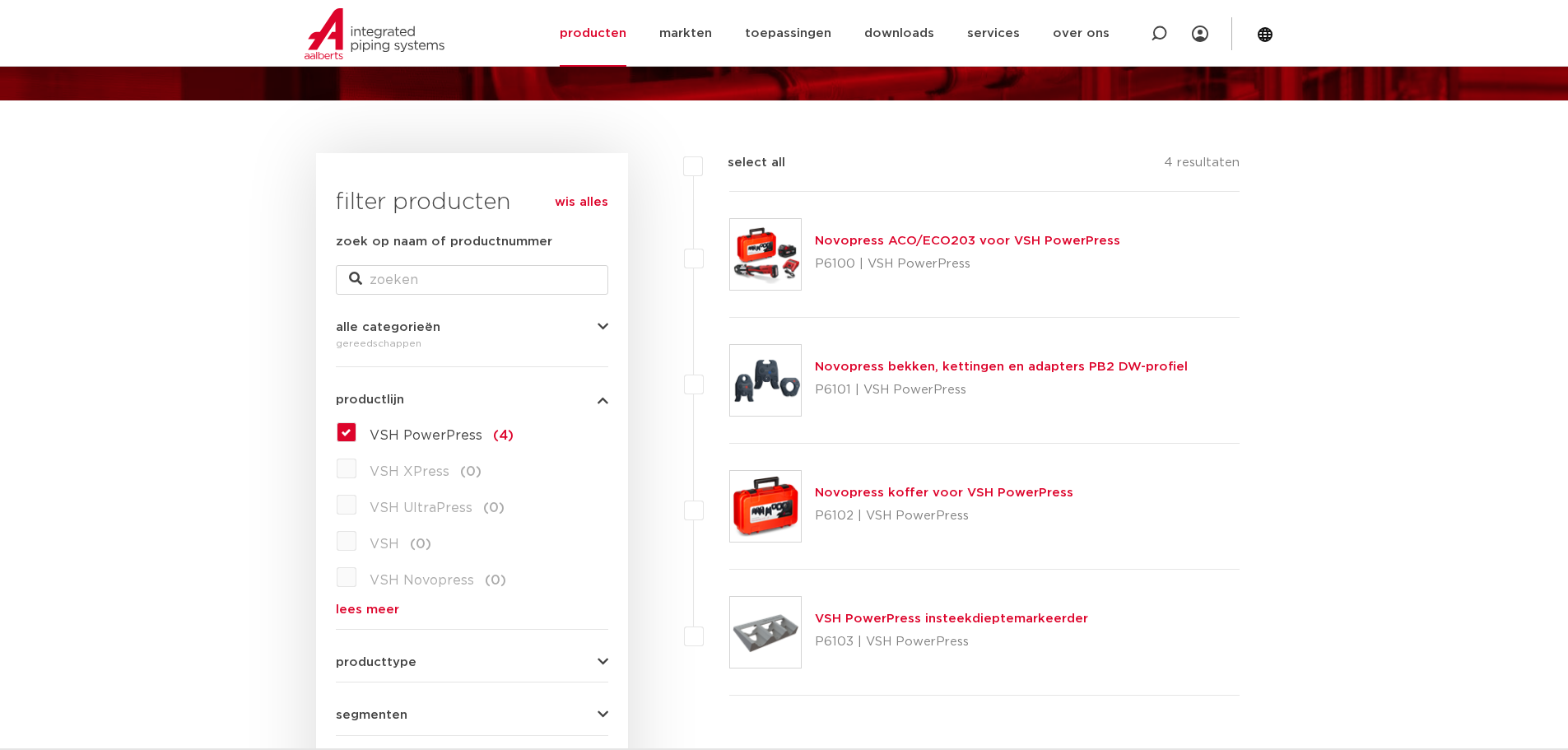
click at [906, 233] on div "Novopress ACO/ECO203 voor VSH PowerPress P6100 | VSH PowerPress" at bounding box center [967, 255] width 306 height 46
click at [912, 236] on link "Novopress ACO/ECO203 voor VSH PowerPress" at bounding box center [967, 240] width 306 height 13
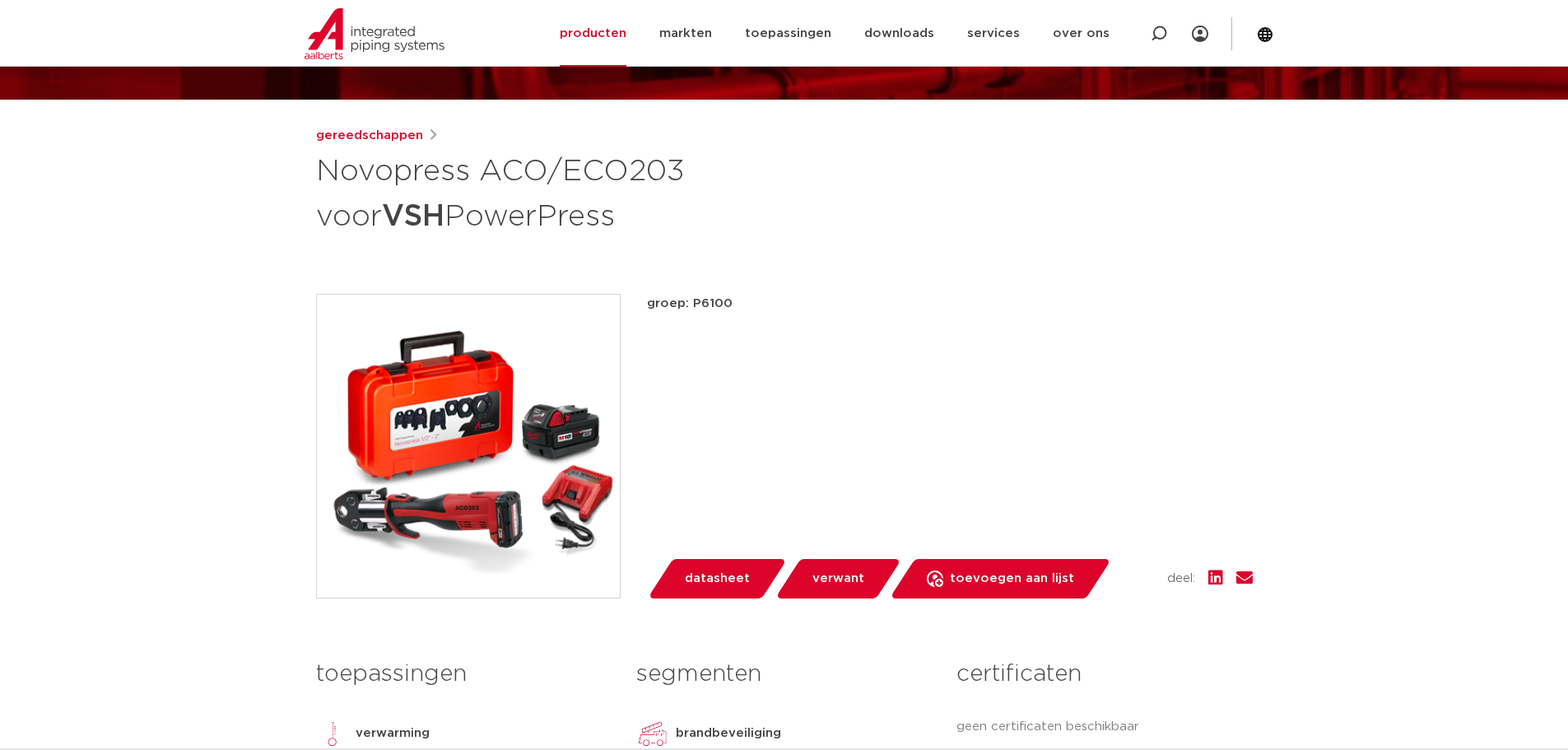
scroll to position [165, 0]
